Goal: Transaction & Acquisition: Purchase product/service

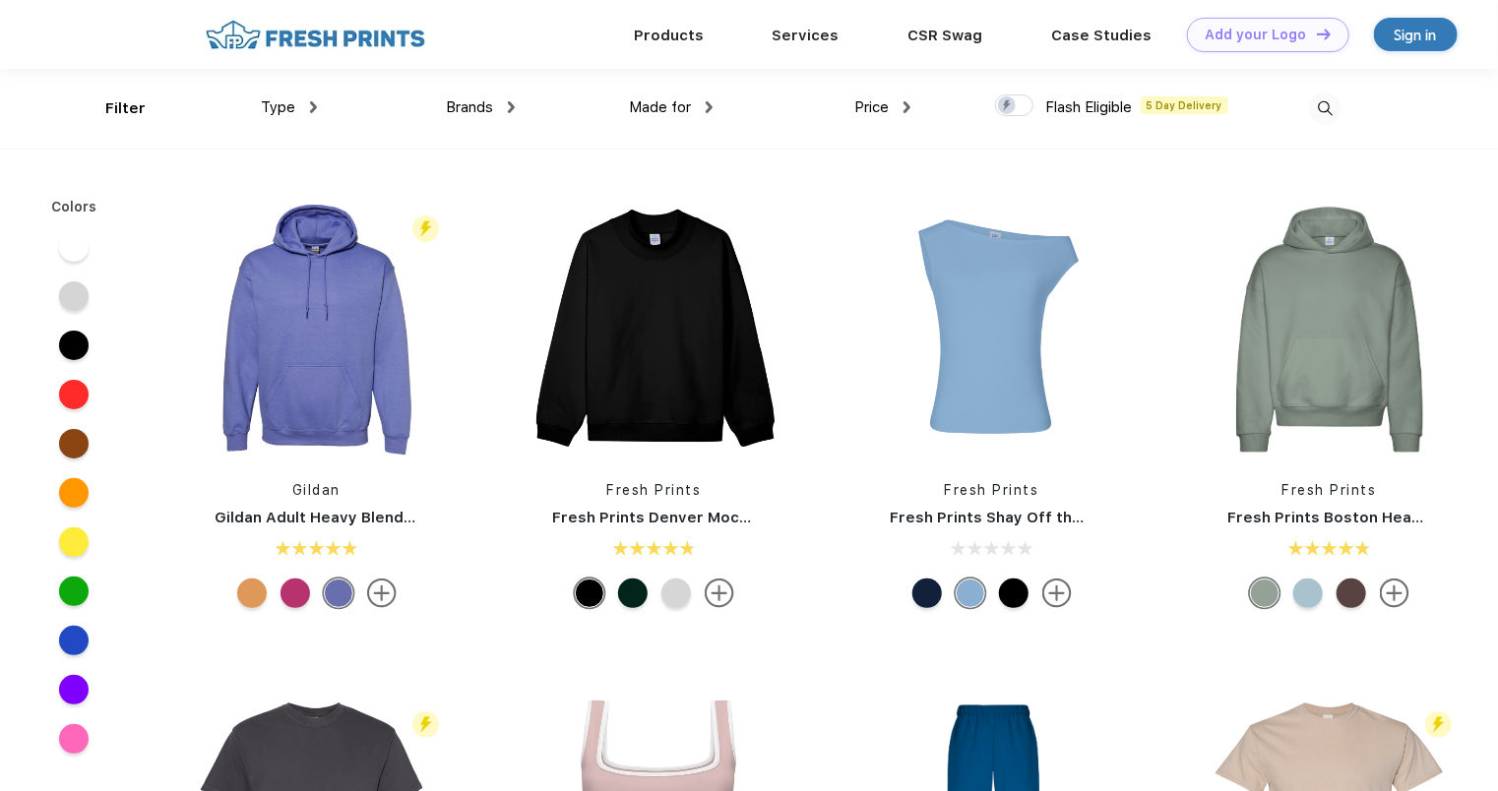
click at [666, 104] on span "Made for" at bounding box center [660, 107] width 62 height 18
click at [709, 105] on img at bounding box center [709, 107] width 7 height 12
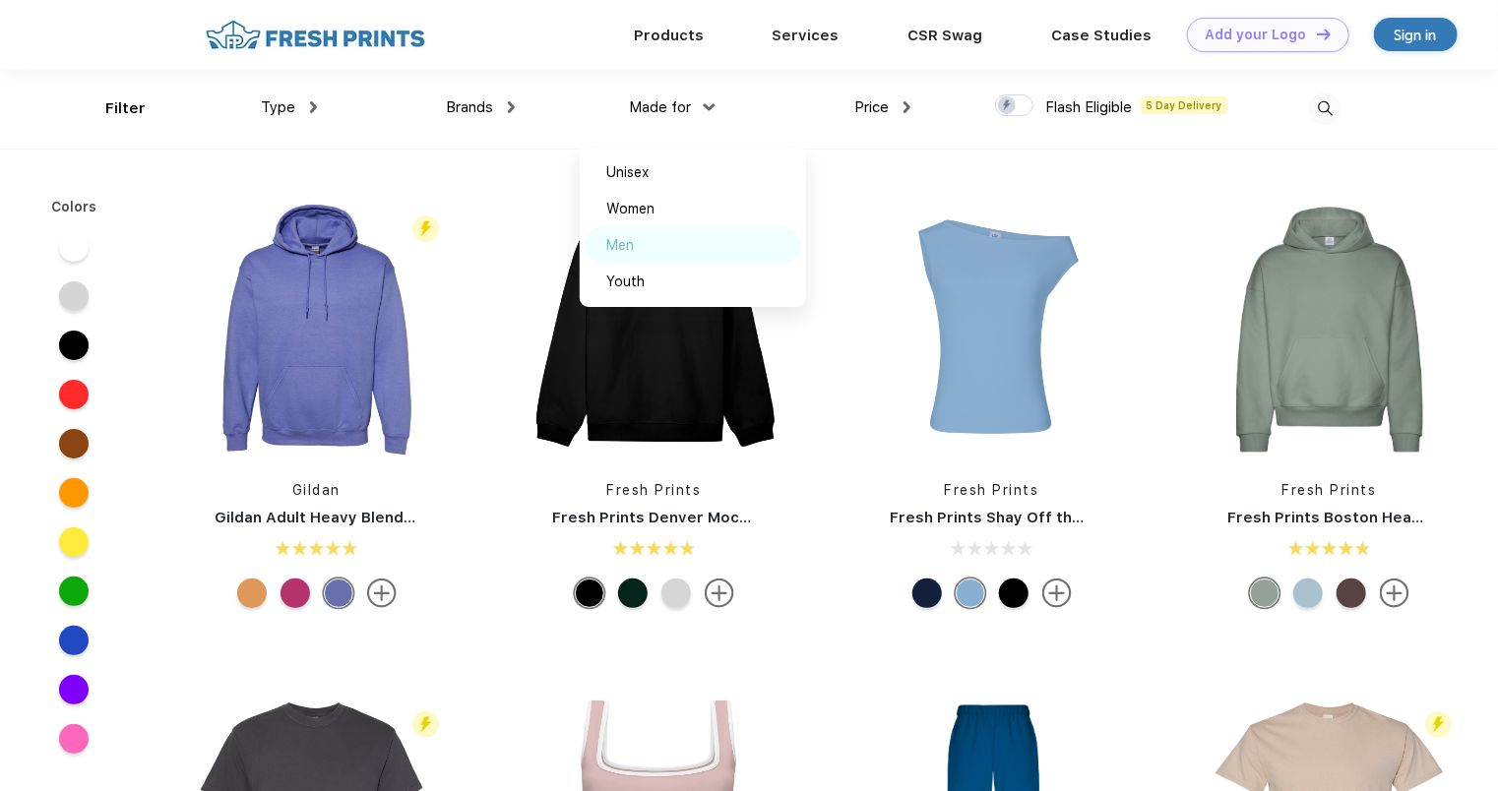
click at [639, 249] on div "Men" at bounding box center [693, 245] width 217 height 36
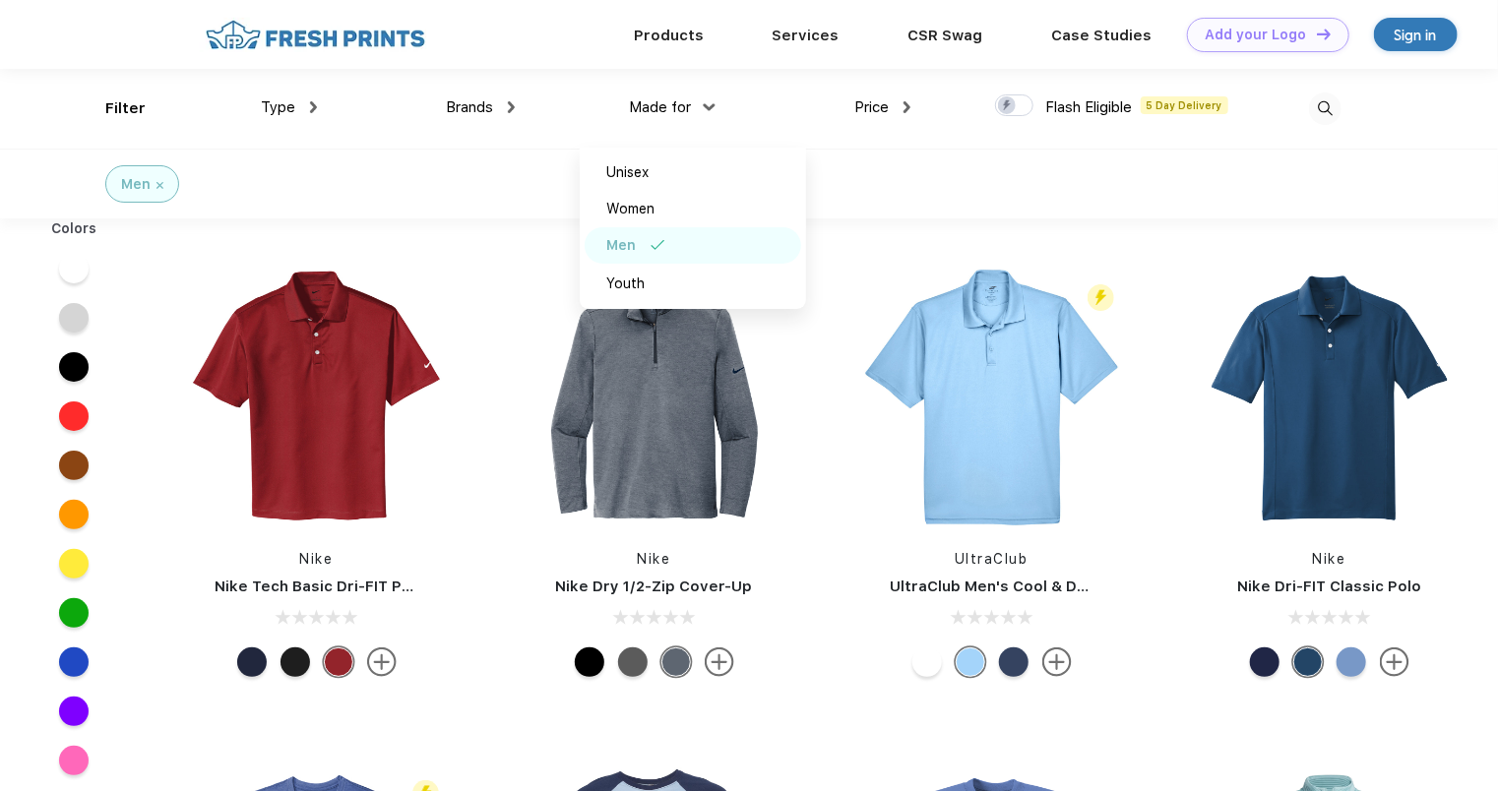
click at [314, 108] on img at bounding box center [313, 107] width 7 height 12
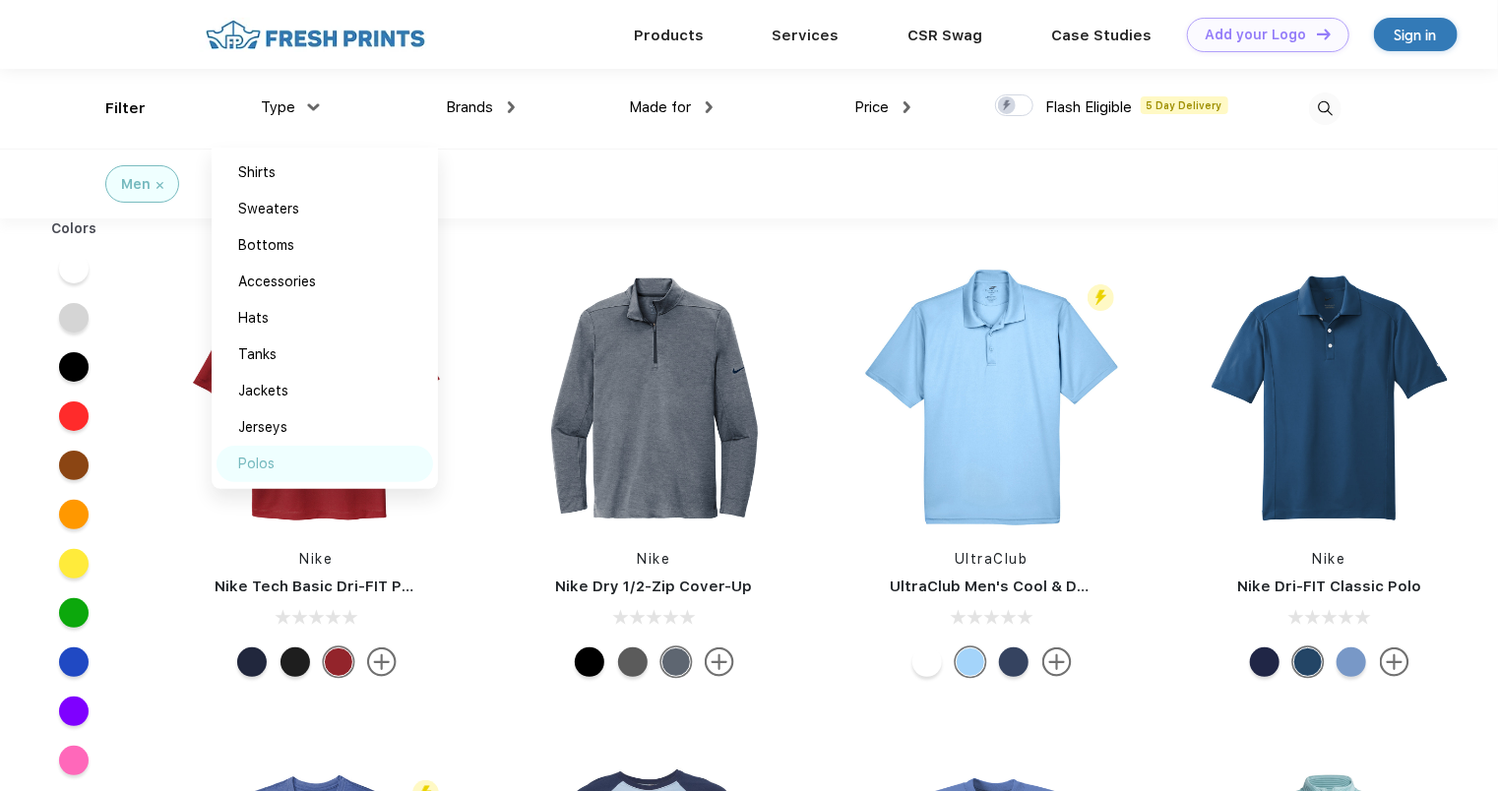
click at [291, 461] on img at bounding box center [296, 464] width 15 height 10
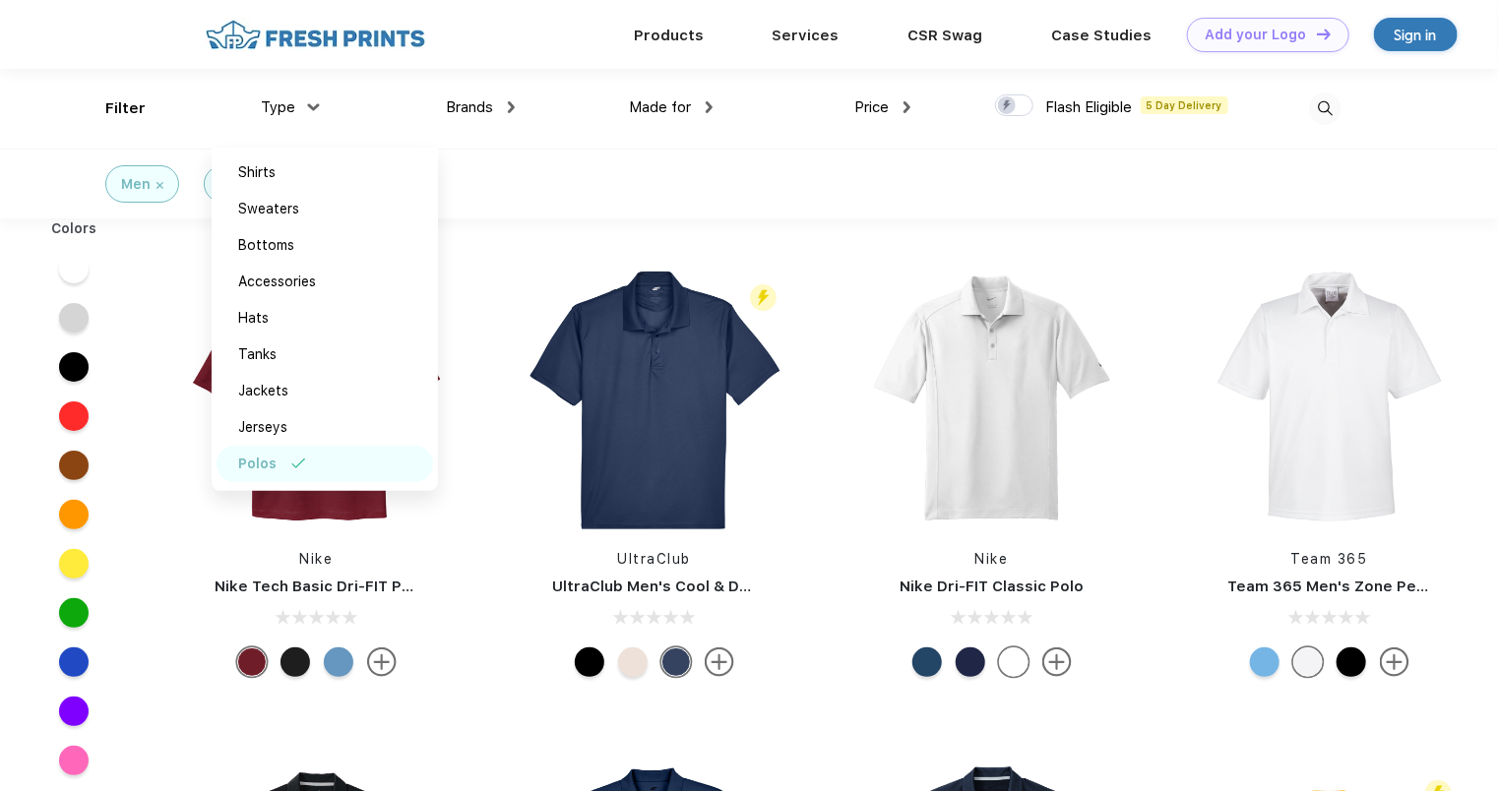
click at [368, 102] on div "Brands Most Popular Brands Moleskine Hydroflask Marine Layer S'well Vineyard Vi…" at bounding box center [416, 109] width 198 height 80
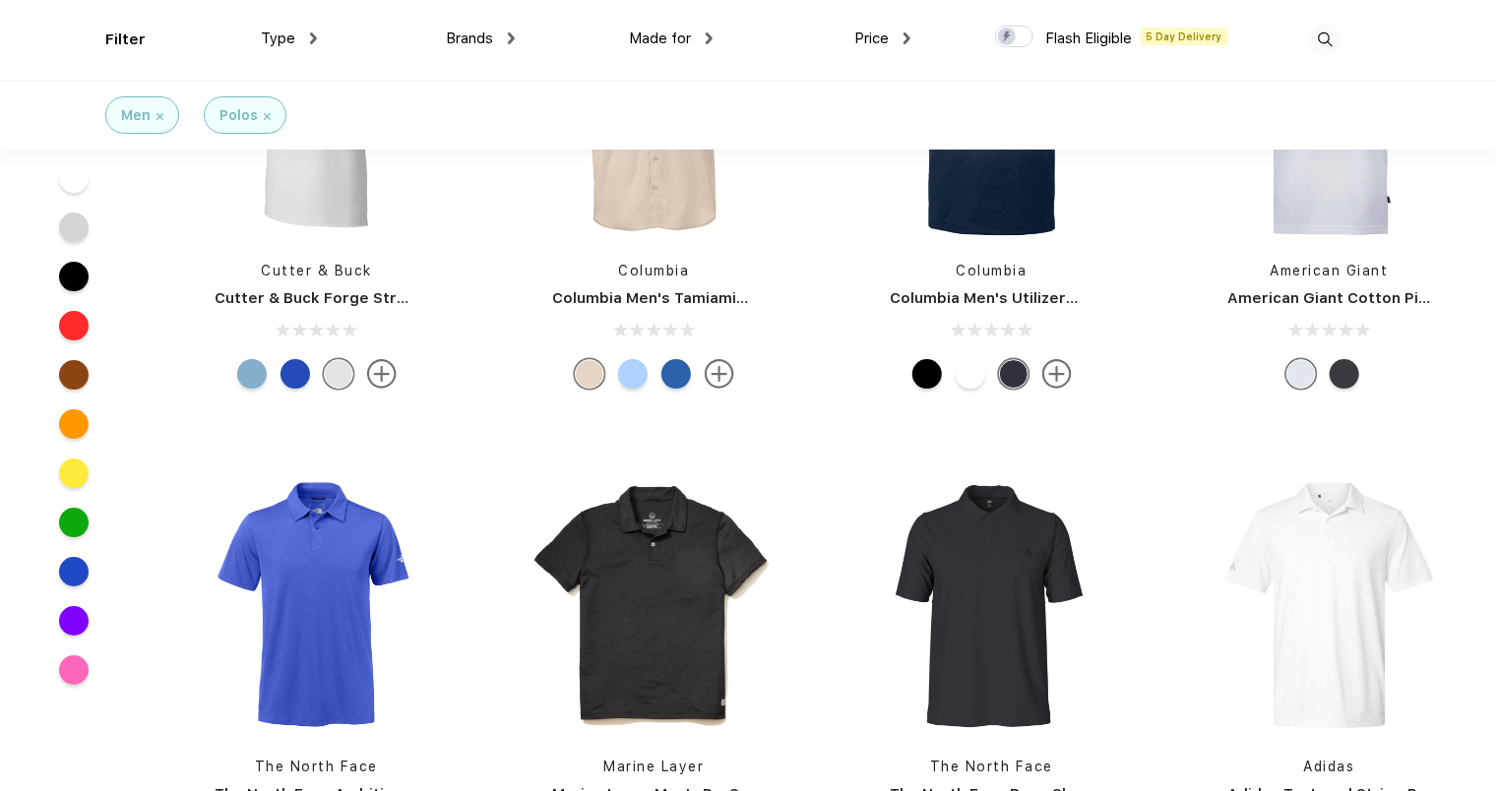
scroll to position [3149, 0]
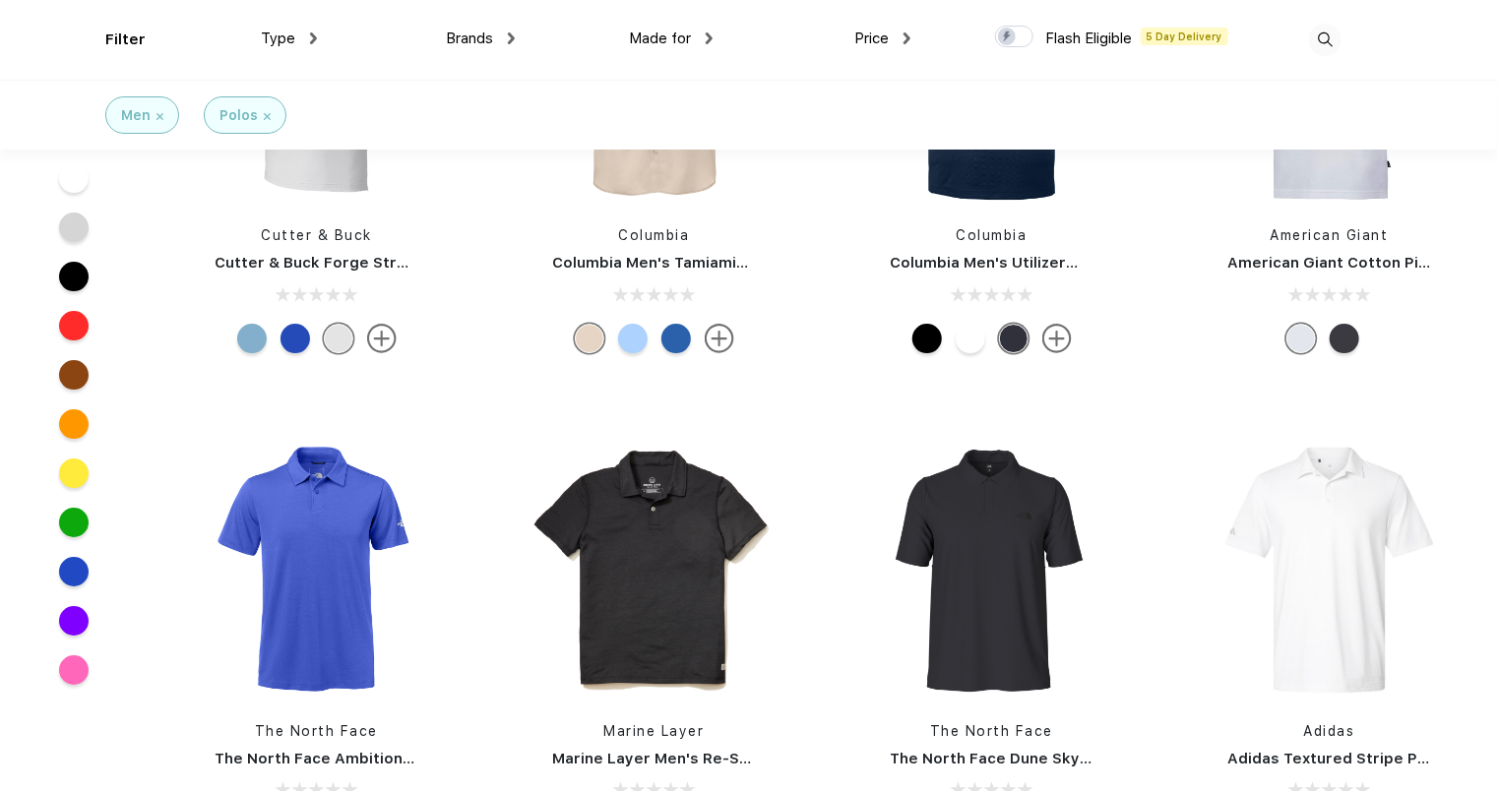
click at [515, 36] on img at bounding box center [511, 38] width 7 height 12
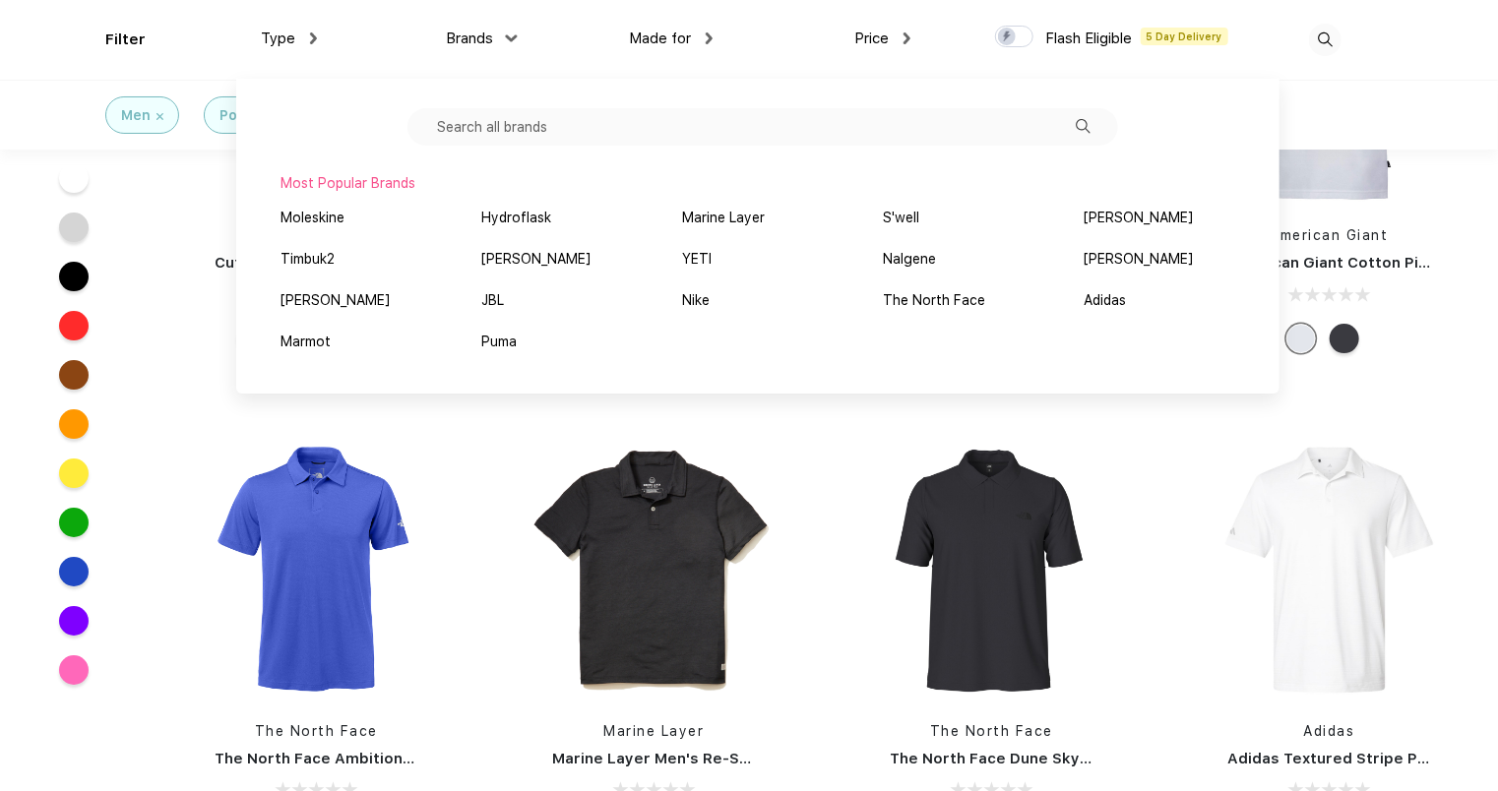
click at [173, 218] on div "Cutter & Buck Cutter & Buck Forge Stretch Mens Polo" at bounding box center [316, 152] width 291 height 417
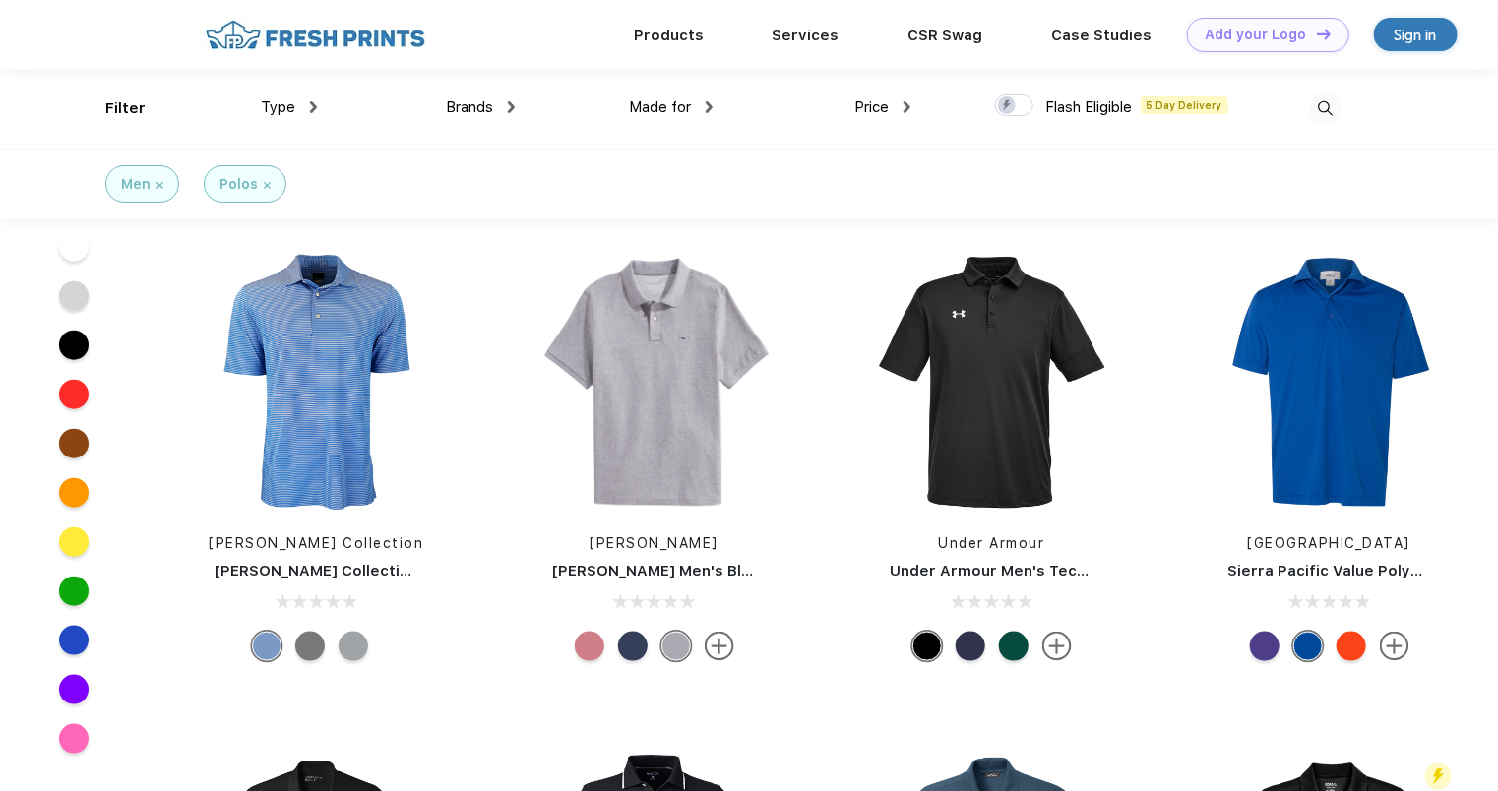
scroll to position [787, 0]
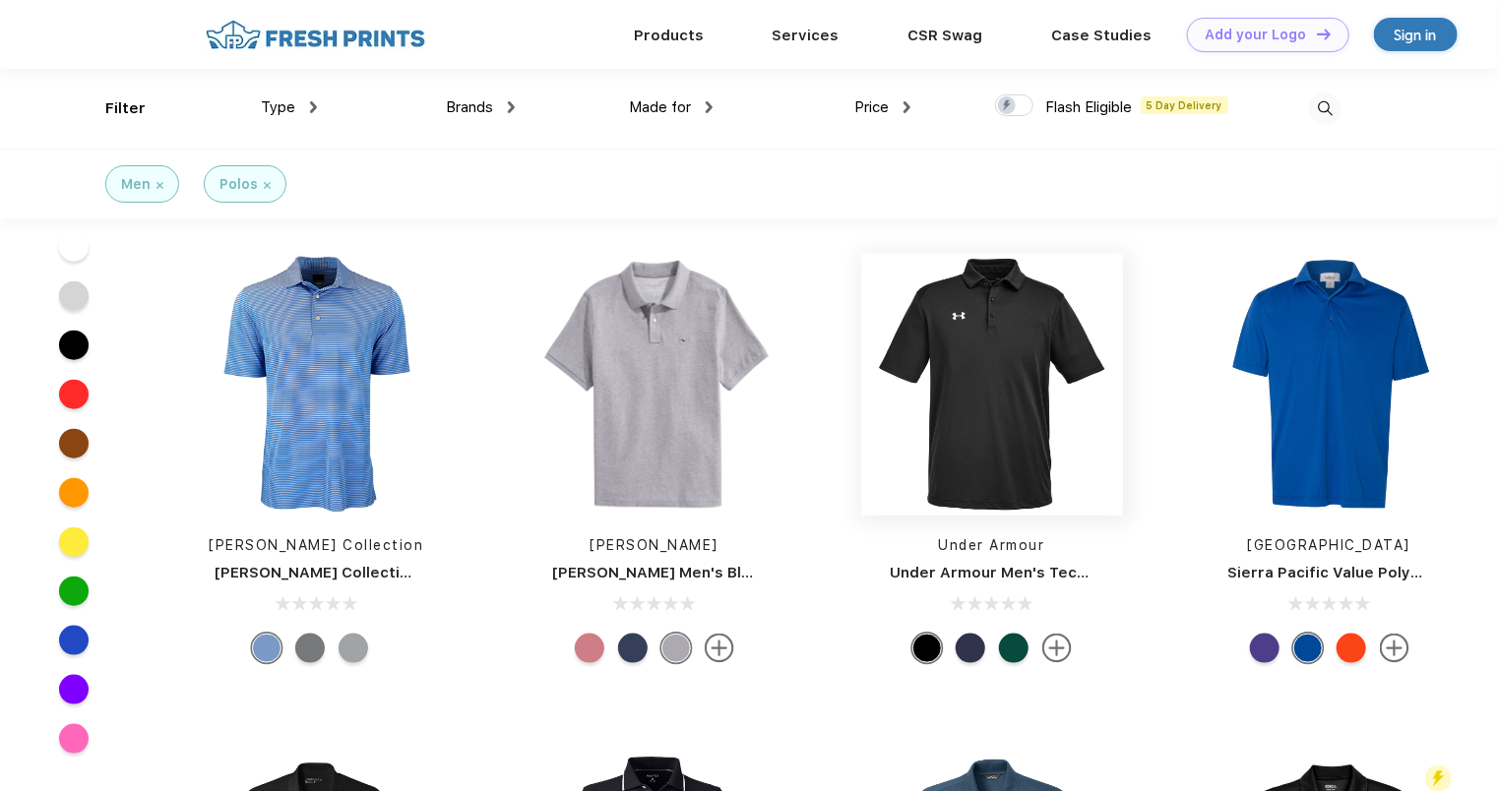
click at [1009, 429] on img at bounding box center [992, 385] width 262 height 262
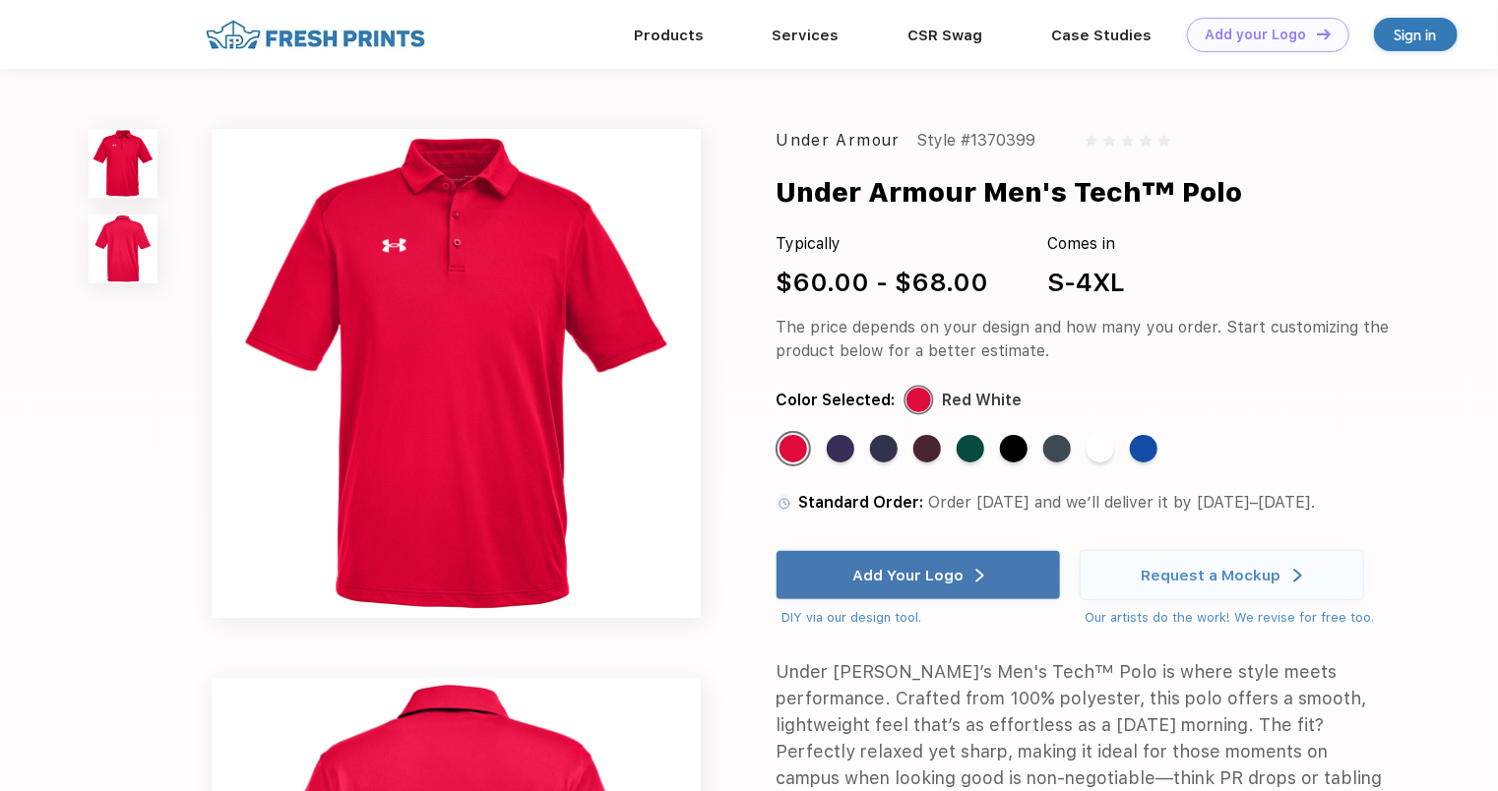
scroll to position [787, 0]
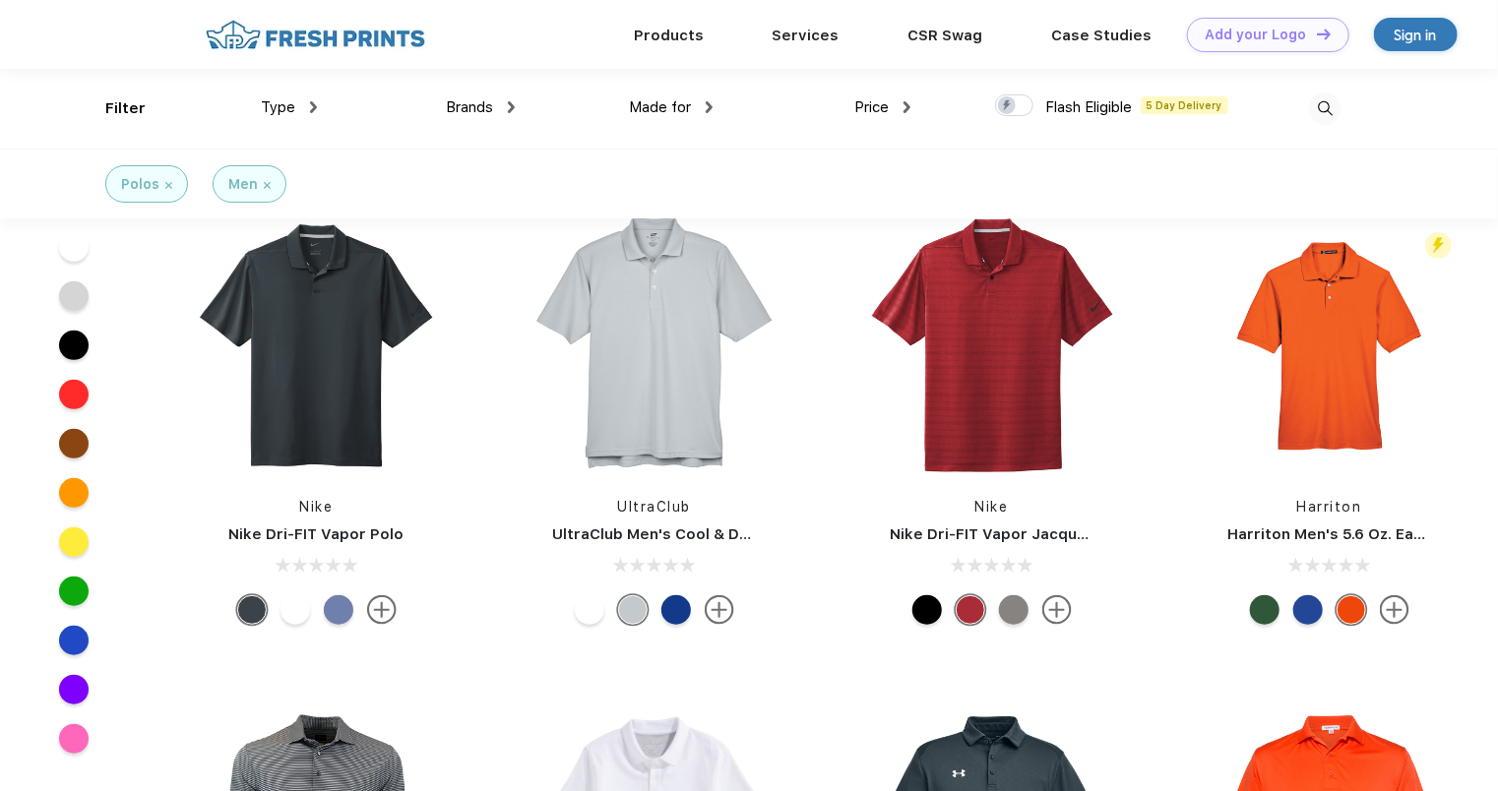
scroll to position [295, 0]
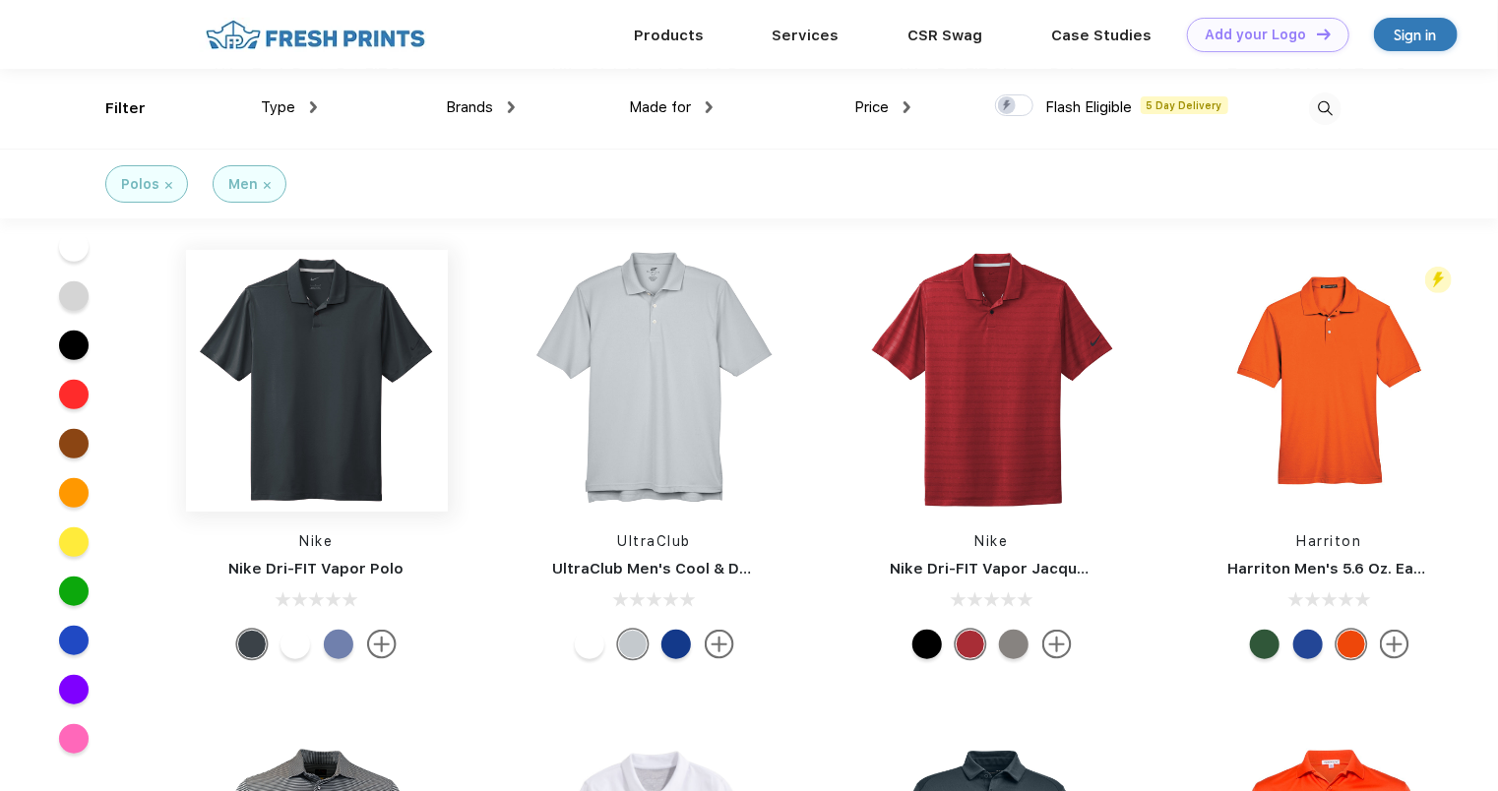
click at [291, 429] on img at bounding box center [317, 381] width 262 height 262
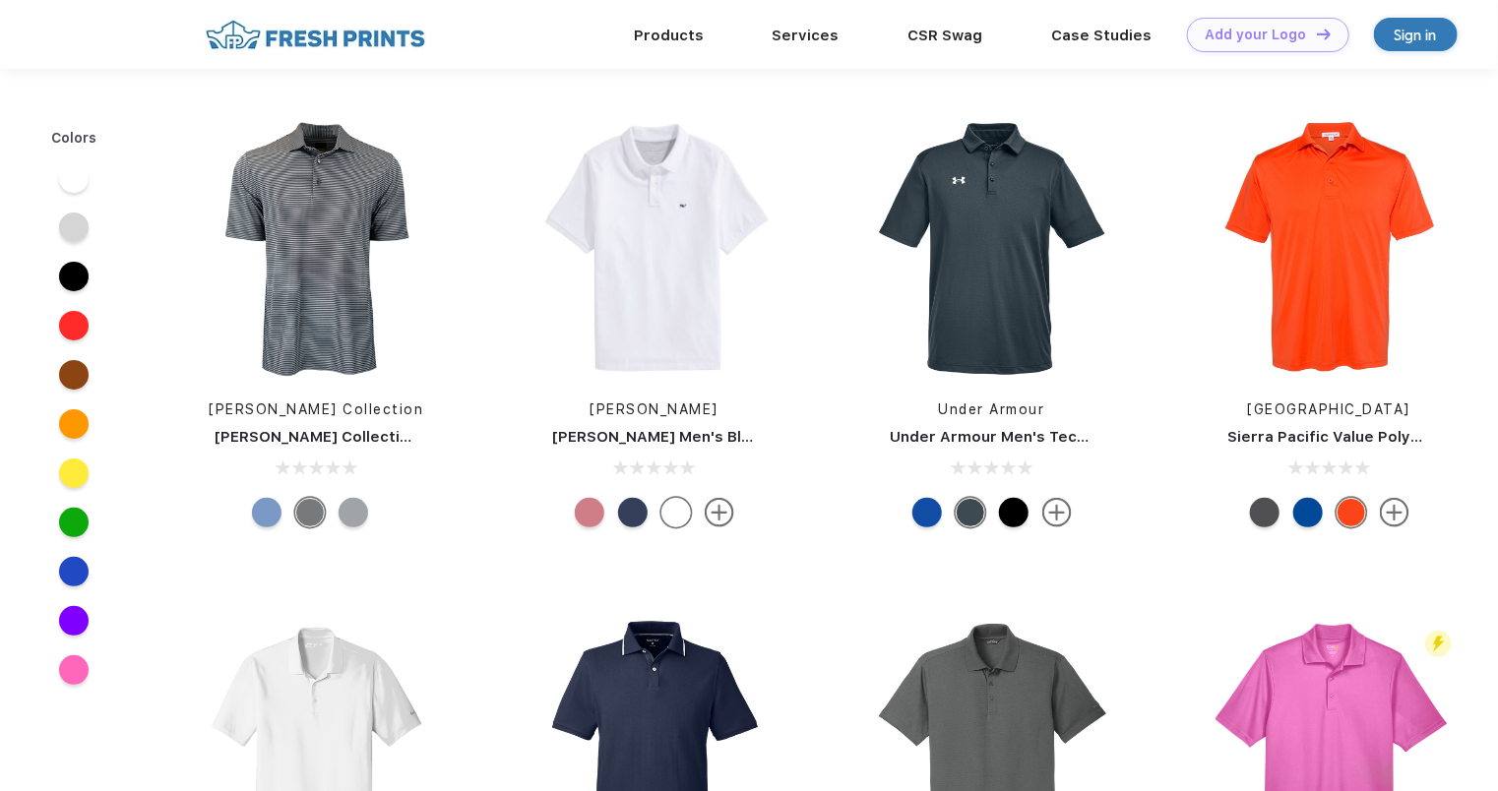
scroll to position [295, 0]
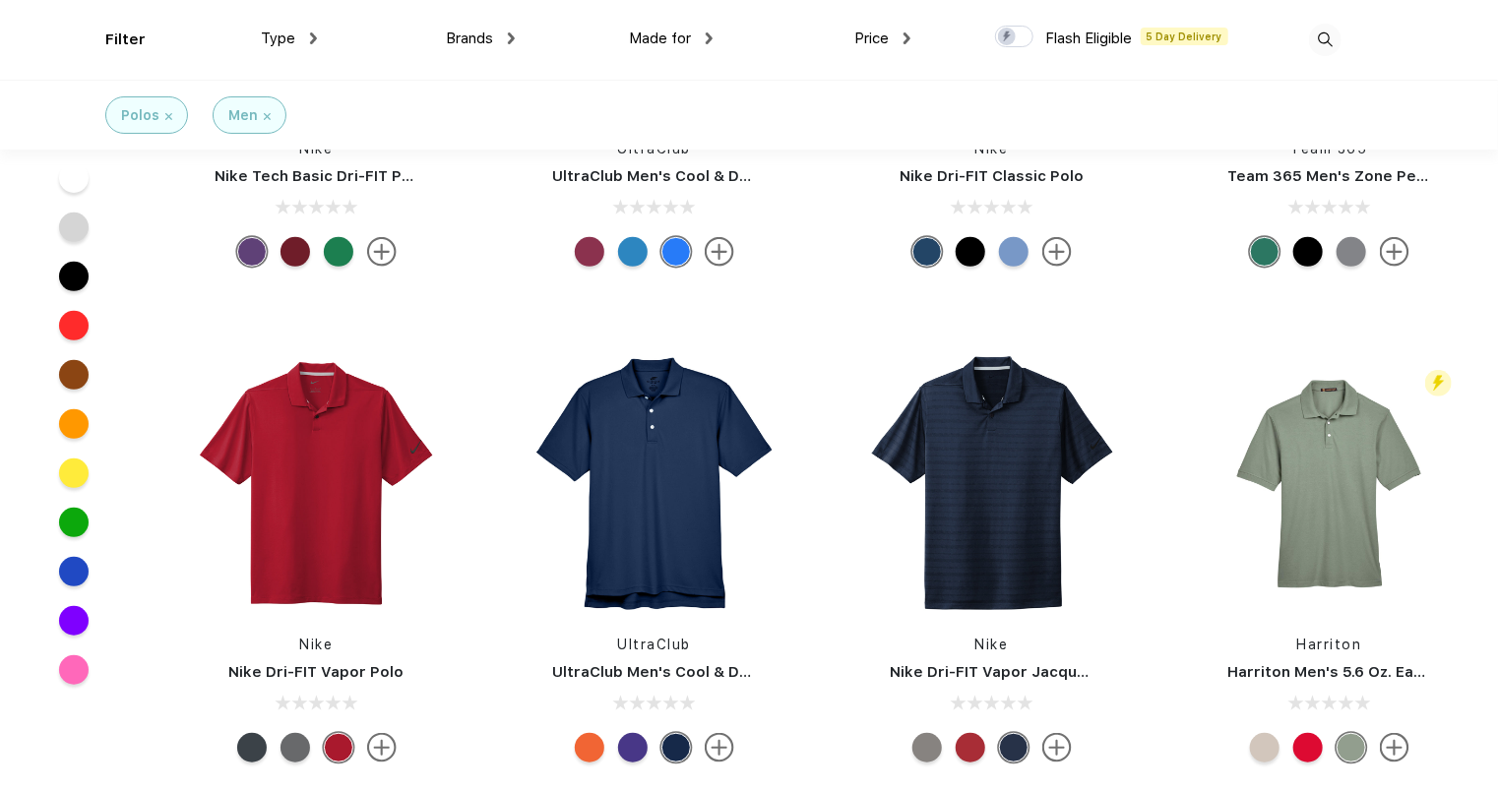
scroll to position [295, 0]
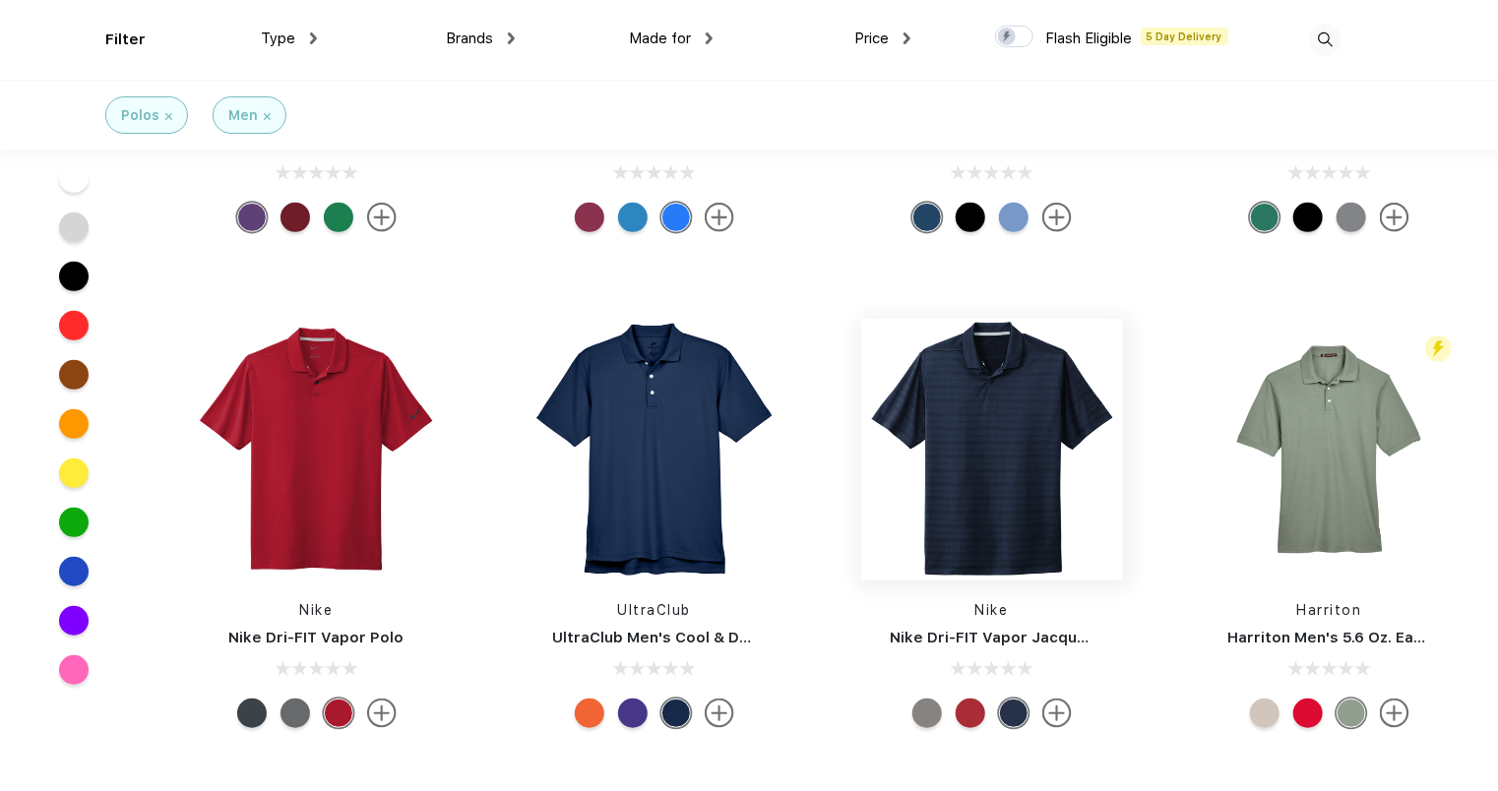
click at [989, 462] on img at bounding box center [992, 450] width 262 height 262
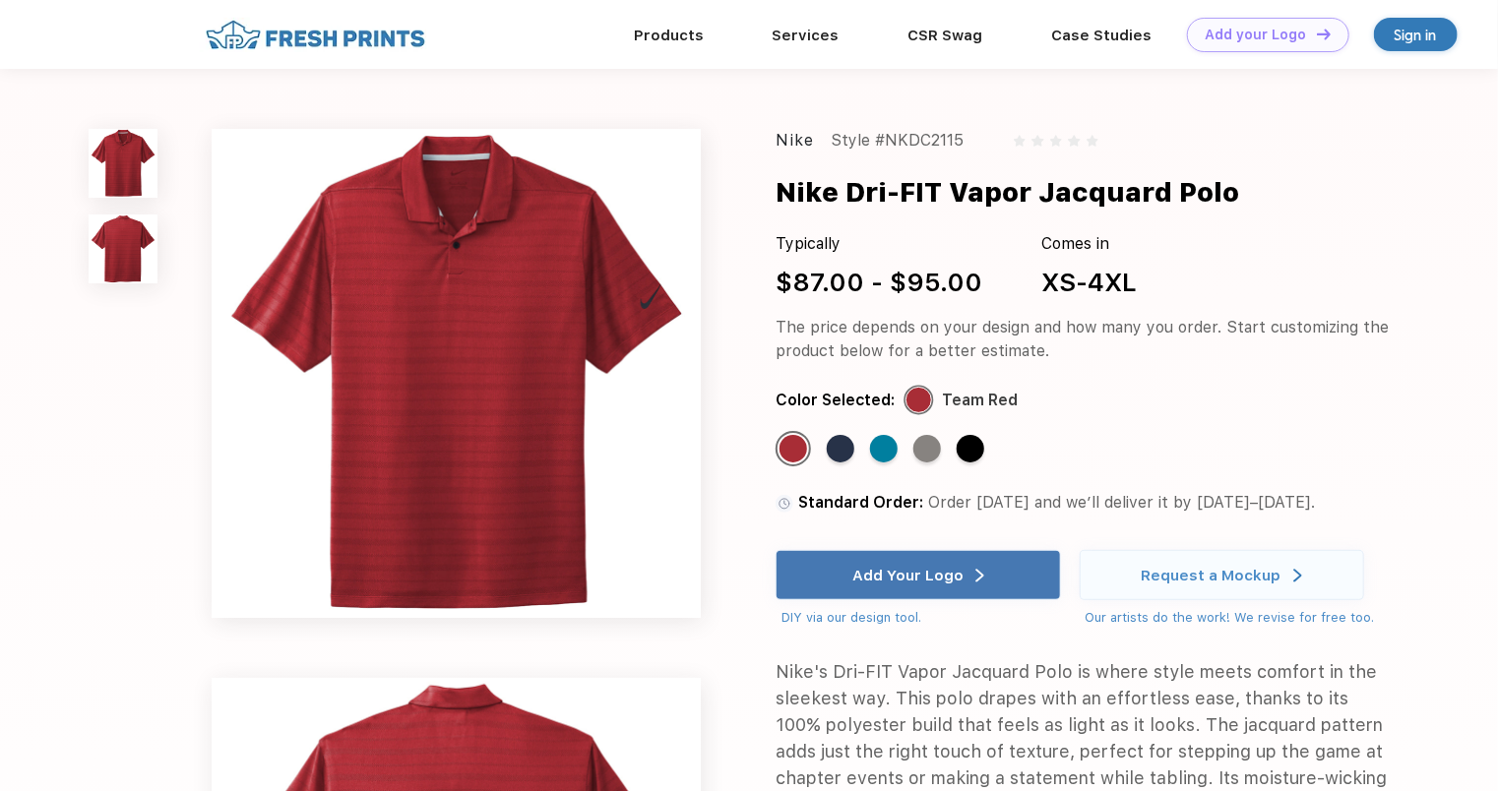
scroll to position [295, 0]
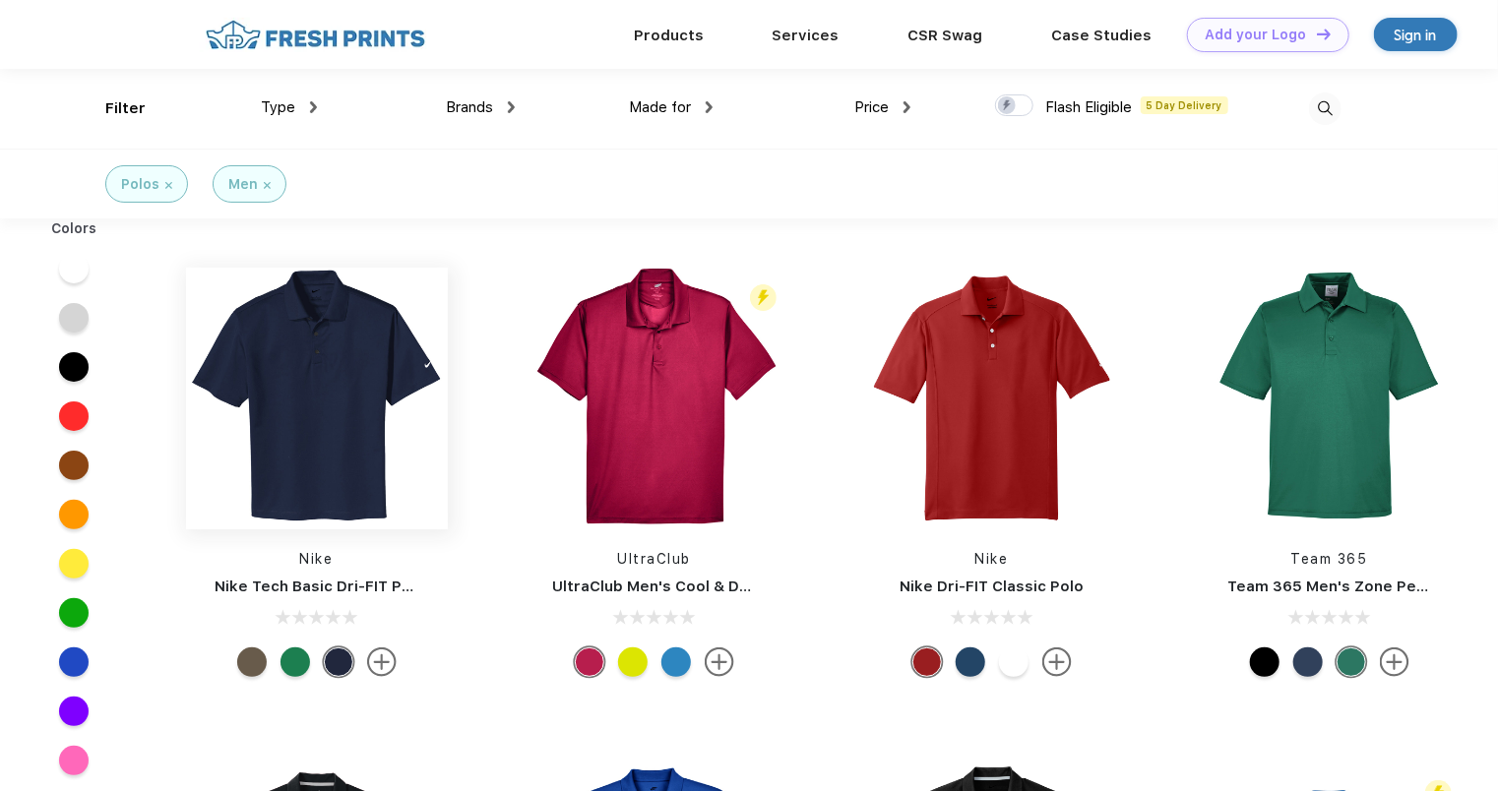
click at [315, 442] on img at bounding box center [317, 399] width 262 height 262
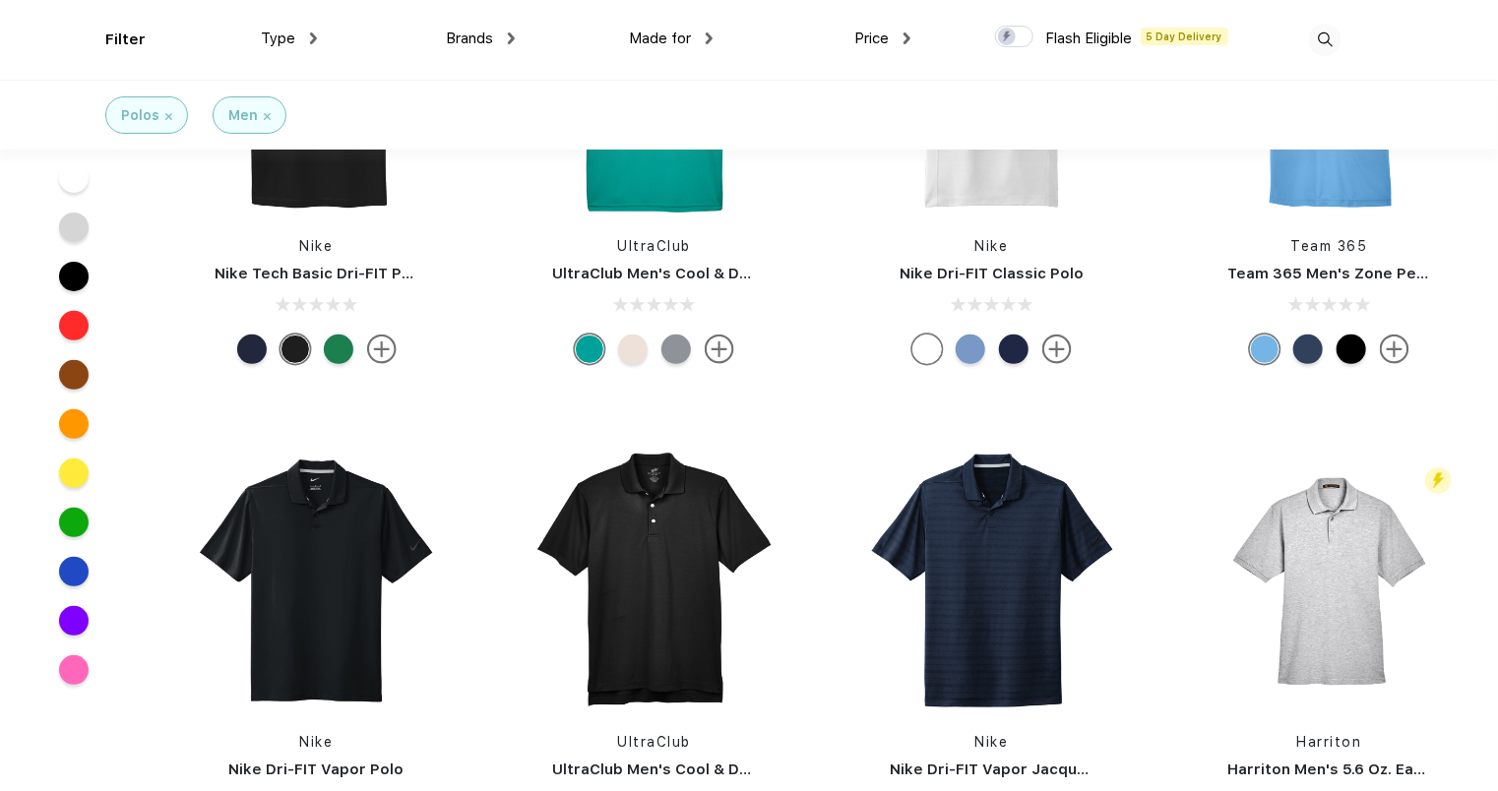
scroll to position [197, 0]
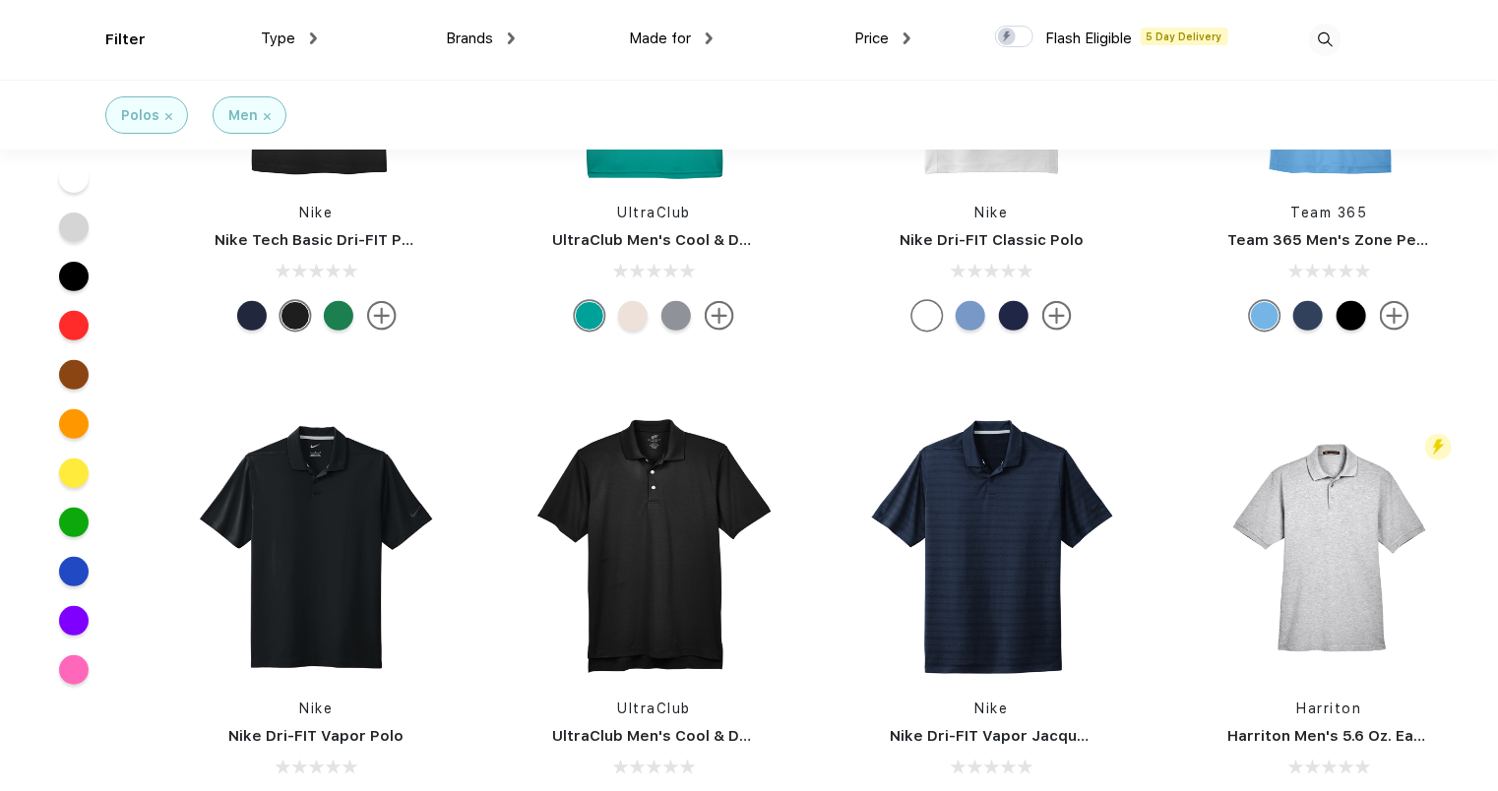
click at [513, 39] on img at bounding box center [511, 38] width 7 height 12
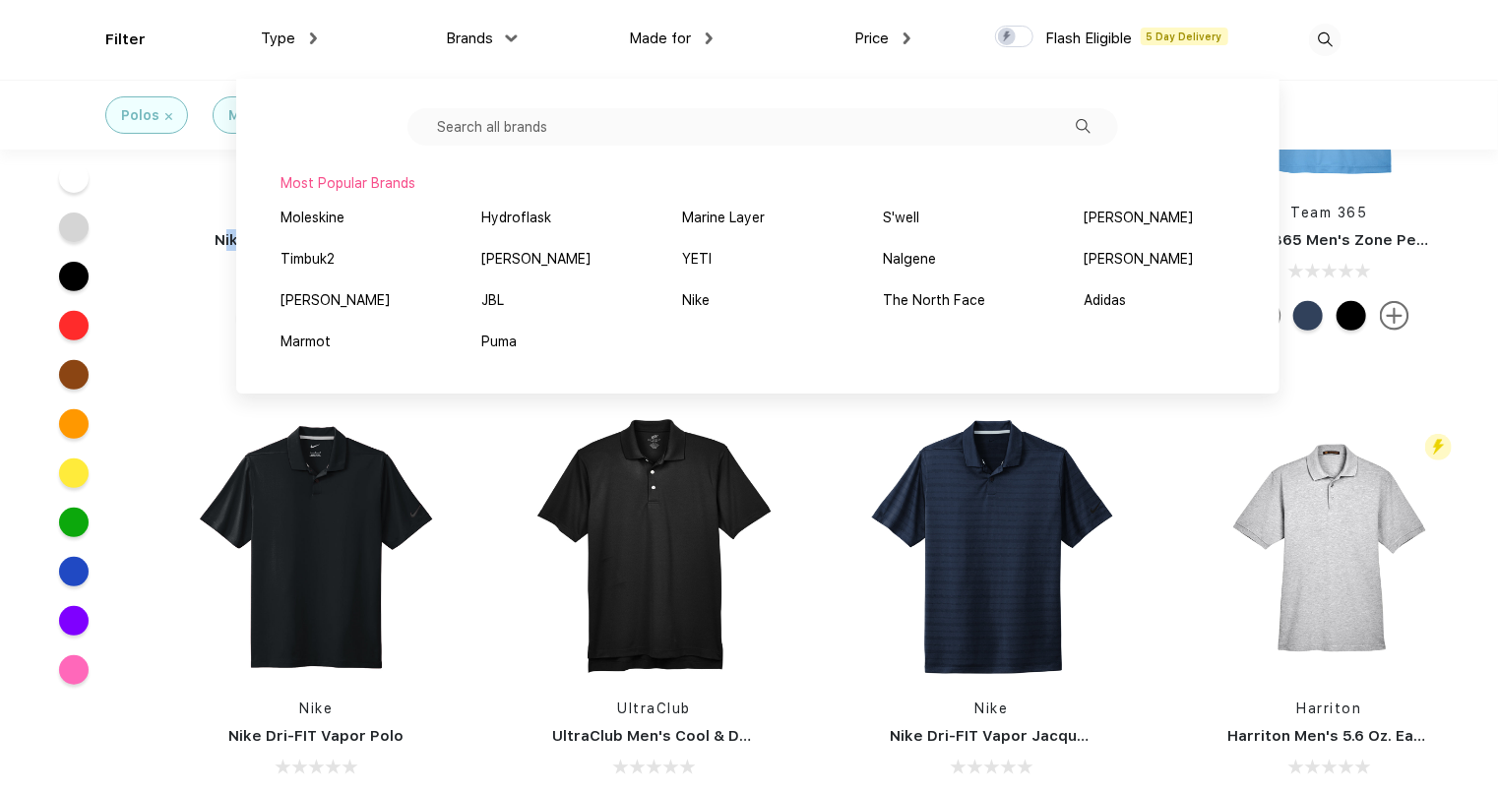
click at [191, 258] on div "Nike Nike Tech Basic Dri-FIT Polo" at bounding box center [316, 129] width 291 height 417
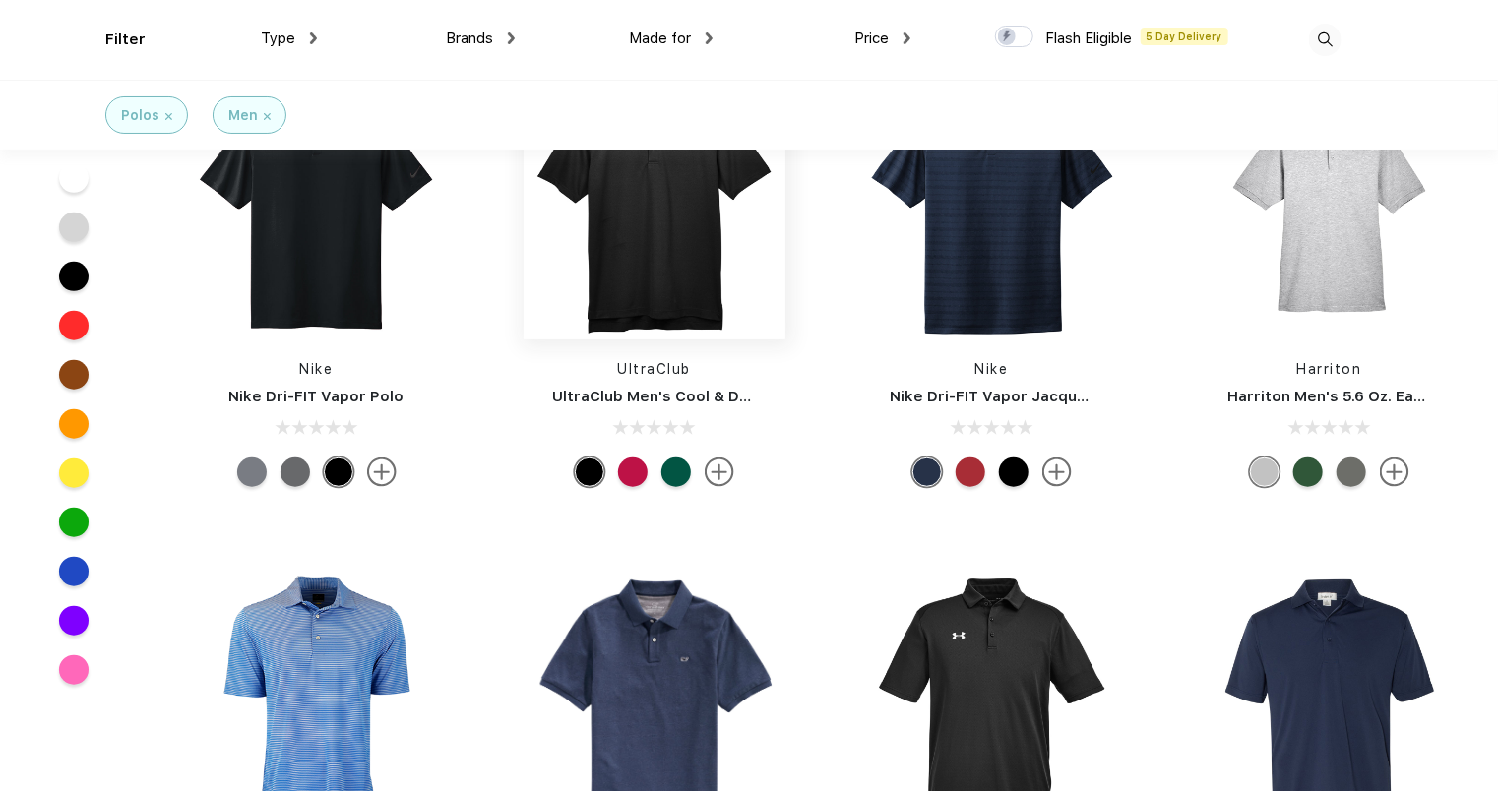
scroll to position [591, 0]
